Goal: Information Seeking & Learning: Check status

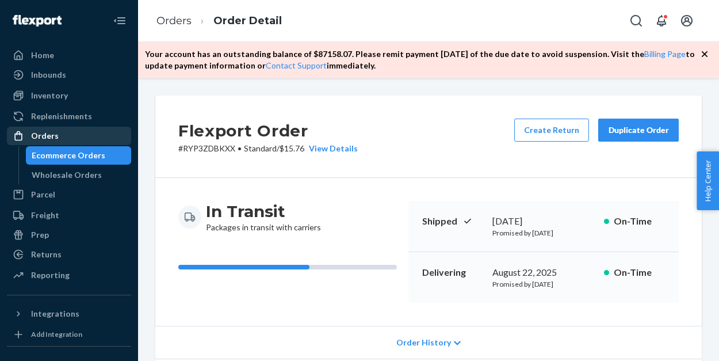
click at [51, 133] on div "Orders" at bounding box center [45, 136] width 28 height 12
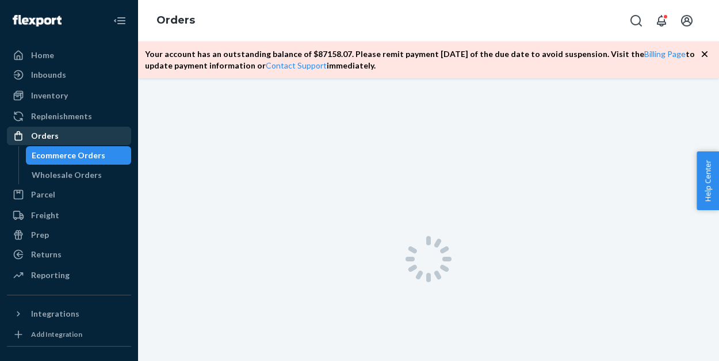
click at [51, 133] on div "Orders" at bounding box center [45, 136] width 28 height 12
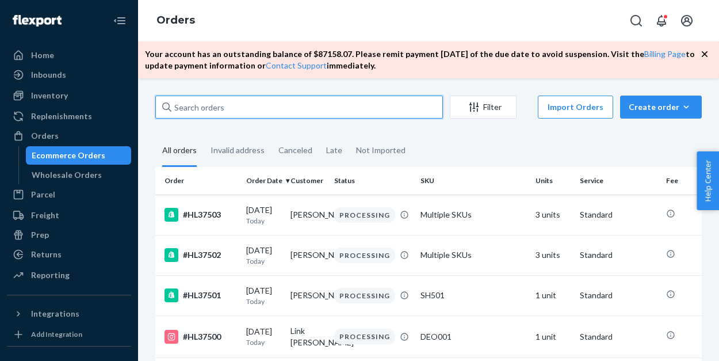
click at [222, 106] on input "text" at bounding box center [299, 106] width 288 height 23
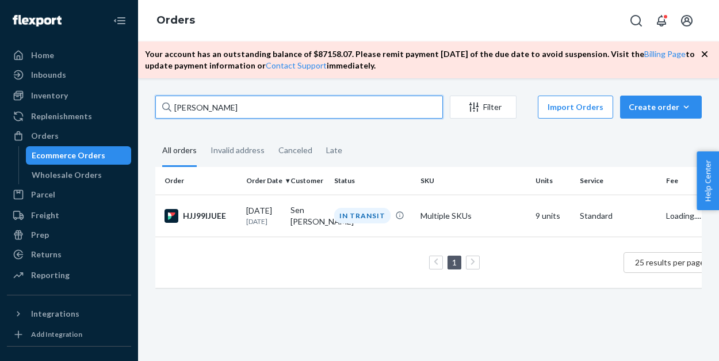
type input "[PERSON_NAME]"
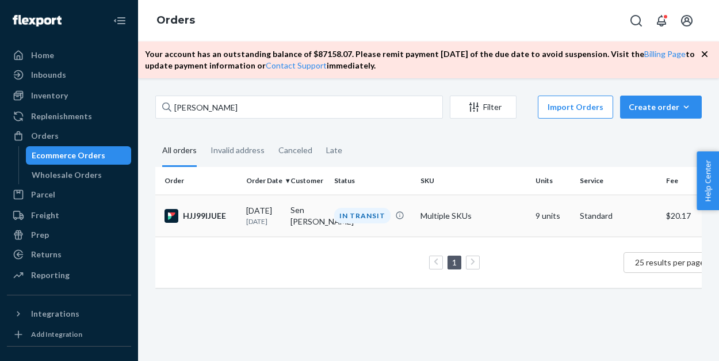
click at [500, 210] on td "Multiple SKUs" at bounding box center [473, 215] width 115 height 42
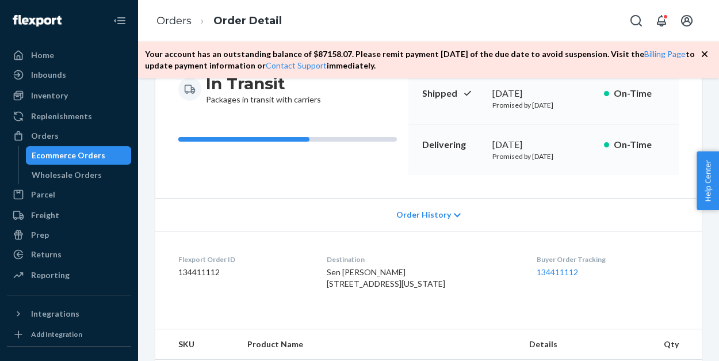
scroll to position [130, 0]
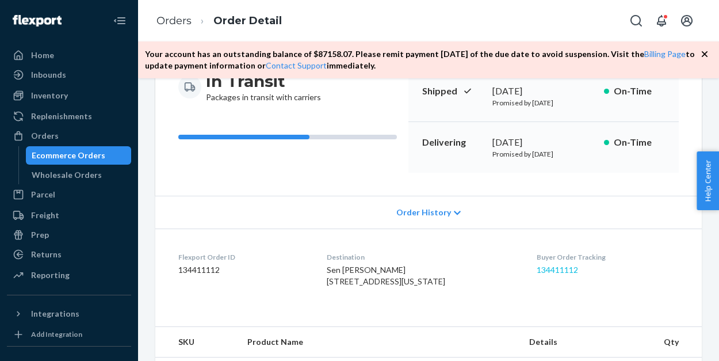
click at [547, 270] on link "134411112" at bounding box center [557, 270] width 41 height 10
click at [54, 135] on div "Orders" at bounding box center [45, 136] width 28 height 12
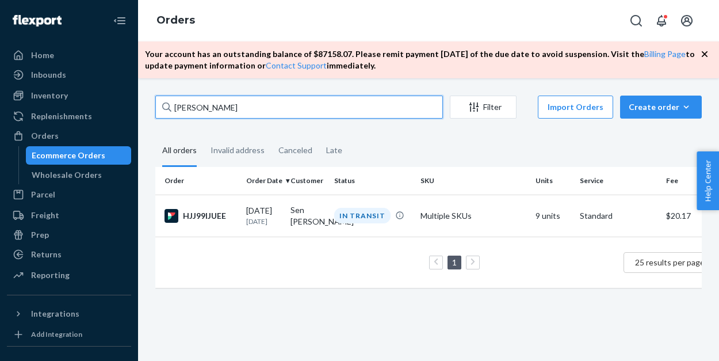
click at [216, 110] on input "[PERSON_NAME]" at bounding box center [299, 106] width 288 height 23
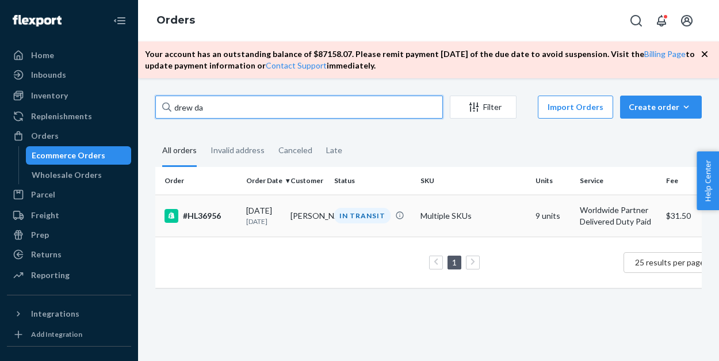
type input "drew da"
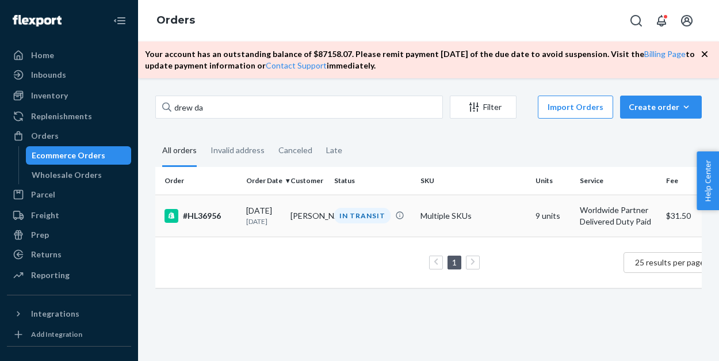
click at [496, 213] on td "Multiple SKUs" at bounding box center [473, 215] width 115 height 42
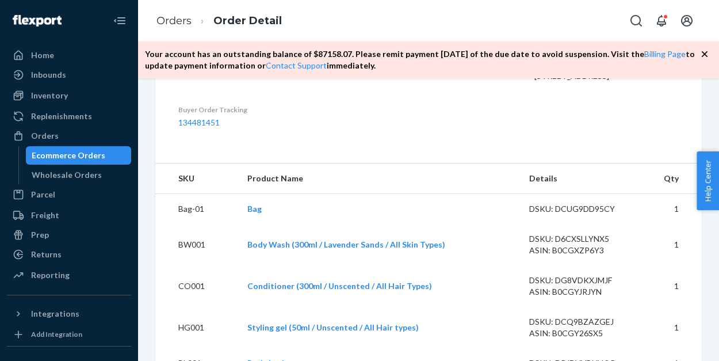
scroll to position [336, 0]
click at [208, 127] on link "134481451" at bounding box center [198, 122] width 41 height 10
click at [52, 132] on div "Orders" at bounding box center [45, 136] width 28 height 12
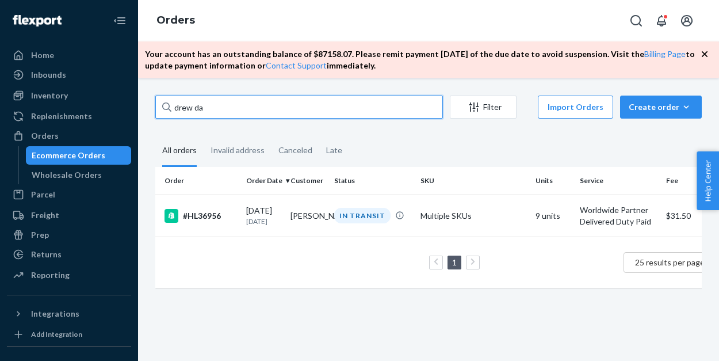
click at [204, 110] on input "drew da" at bounding box center [299, 106] width 288 height 23
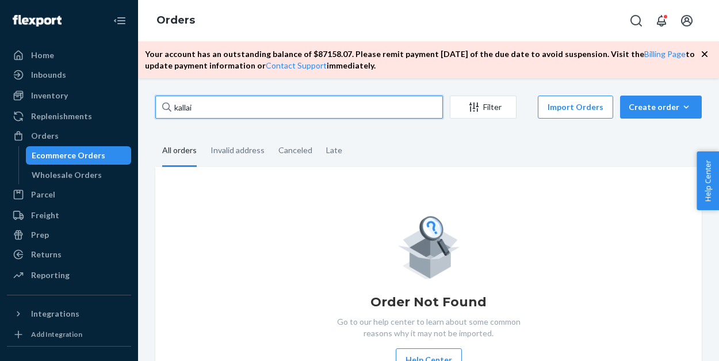
click at [211, 113] on input "kallai" at bounding box center [299, 106] width 288 height 23
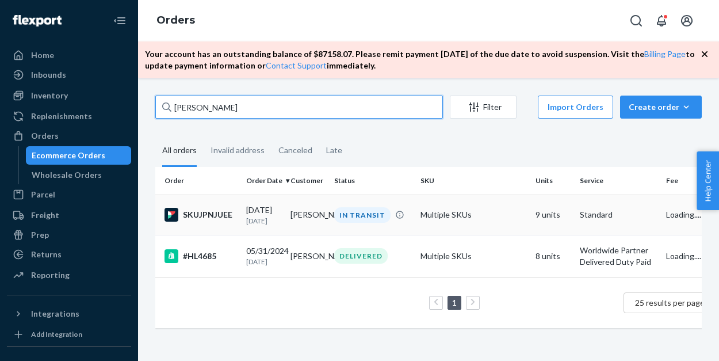
type input "[PERSON_NAME]"
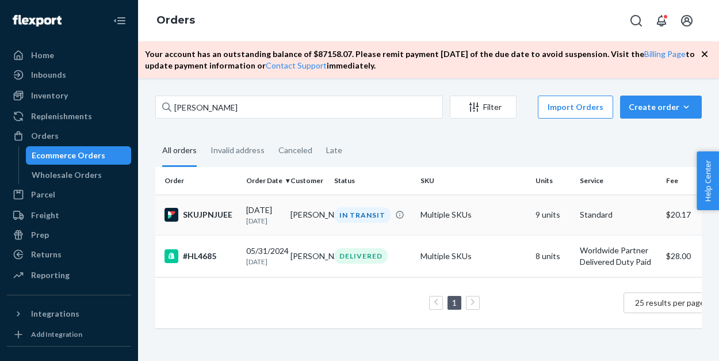
click at [492, 220] on td "Multiple SKUs" at bounding box center [473, 214] width 115 height 40
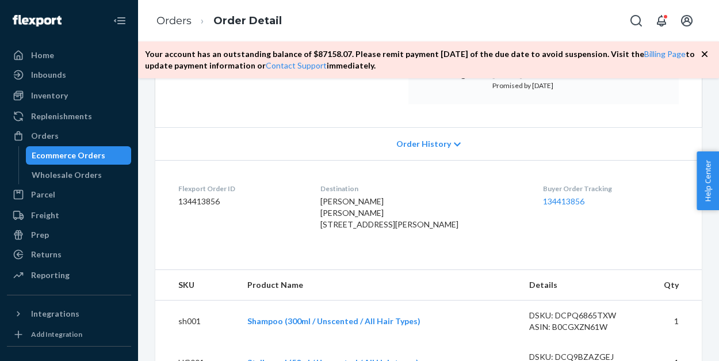
scroll to position [199, 0]
click at [555, 201] on link "134413856" at bounding box center [563, 201] width 41 height 10
click at [77, 137] on div "Orders" at bounding box center [69, 136] width 122 height 16
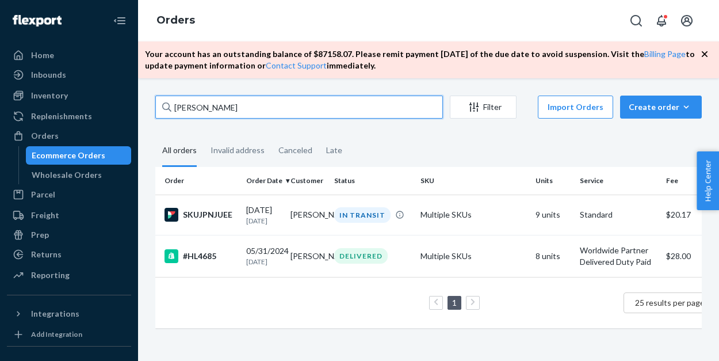
click at [229, 110] on input "[PERSON_NAME]" at bounding box center [299, 106] width 288 height 23
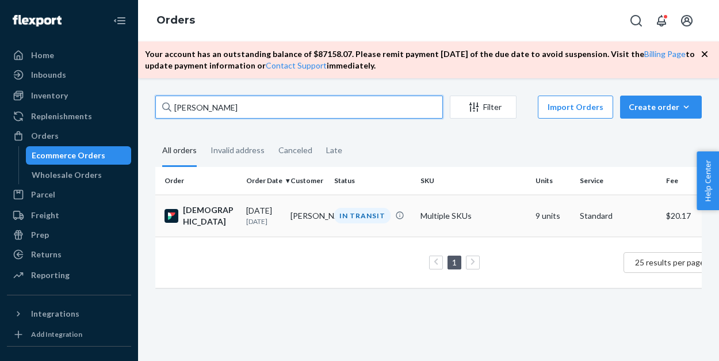
type input "[PERSON_NAME]"
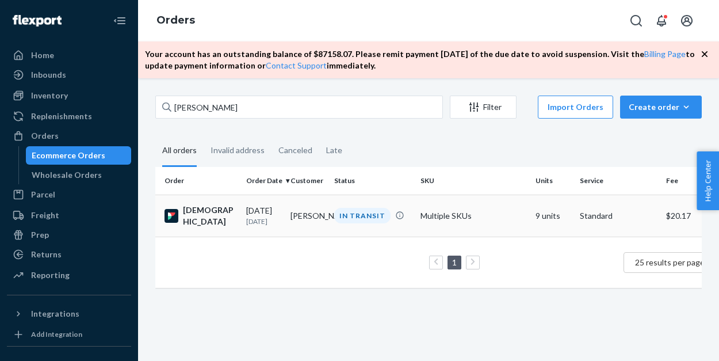
click at [491, 209] on td "Multiple SKUs" at bounding box center [473, 215] width 115 height 42
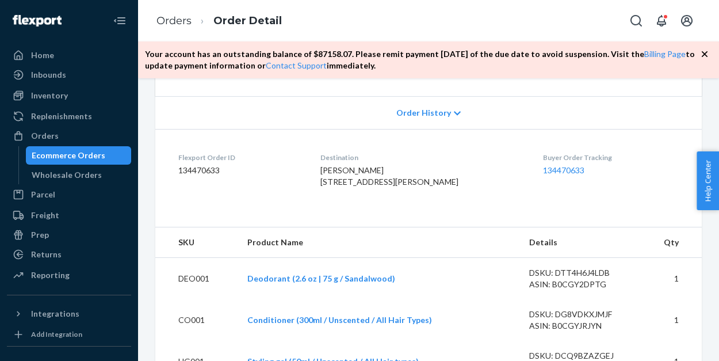
scroll to position [228, 0]
click at [547, 168] on link "134470633" at bounding box center [563, 171] width 41 height 10
click at [43, 141] on div "Orders" at bounding box center [45, 136] width 28 height 12
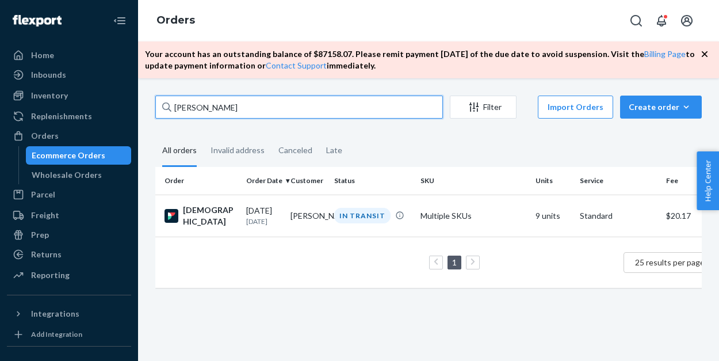
click at [215, 107] on input "[PERSON_NAME]" at bounding box center [299, 106] width 288 height 23
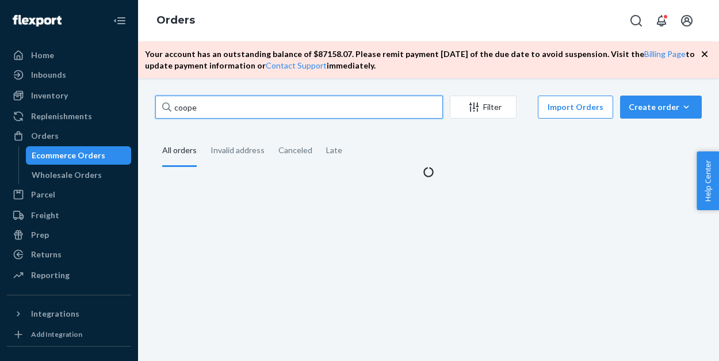
type input "[PERSON_NAME]"
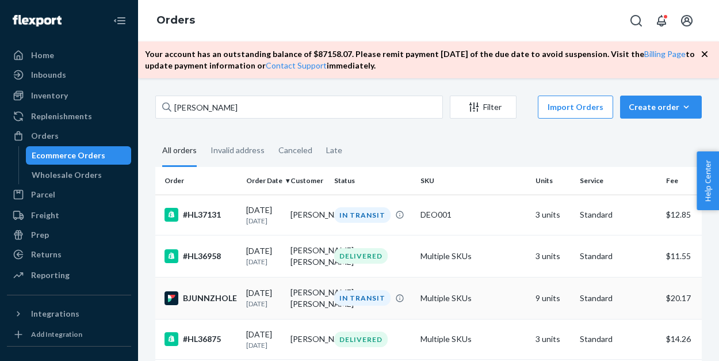
drag, startPoint x: 215, startPoint y: 107, endPoint x: 490, endPoint y: 295, distance: 332.8
click at [490, 295] on td "Multiple SKUs" at bounding box center [473, 298] width 115 height 42
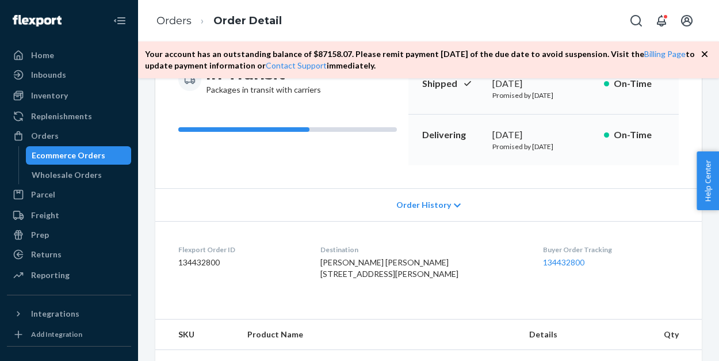
scroll to position [143, 0]
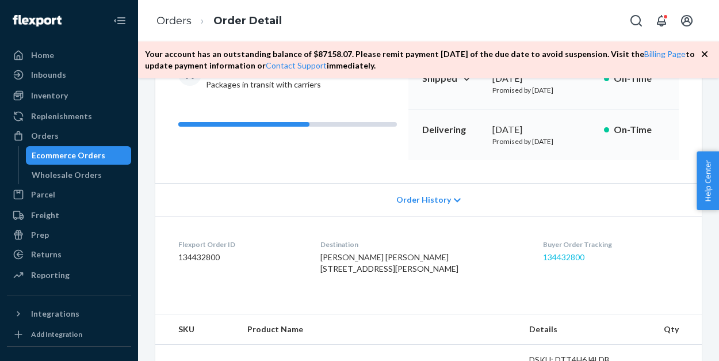
click at [570, 257] on link "134432800" at bounding box center [563, 257] width 41 height 10
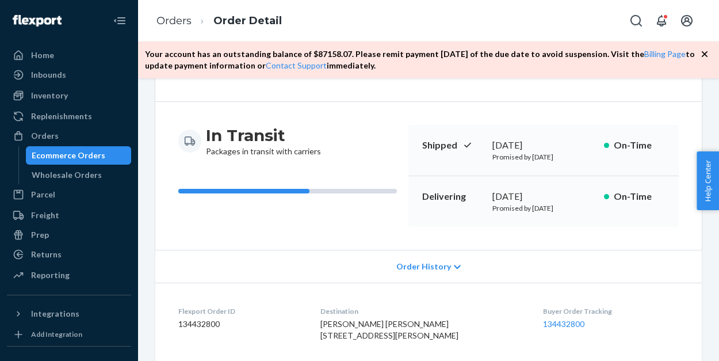
scroll to position [72, 0]
